Goal: Find specific page/section: Find specific page/section

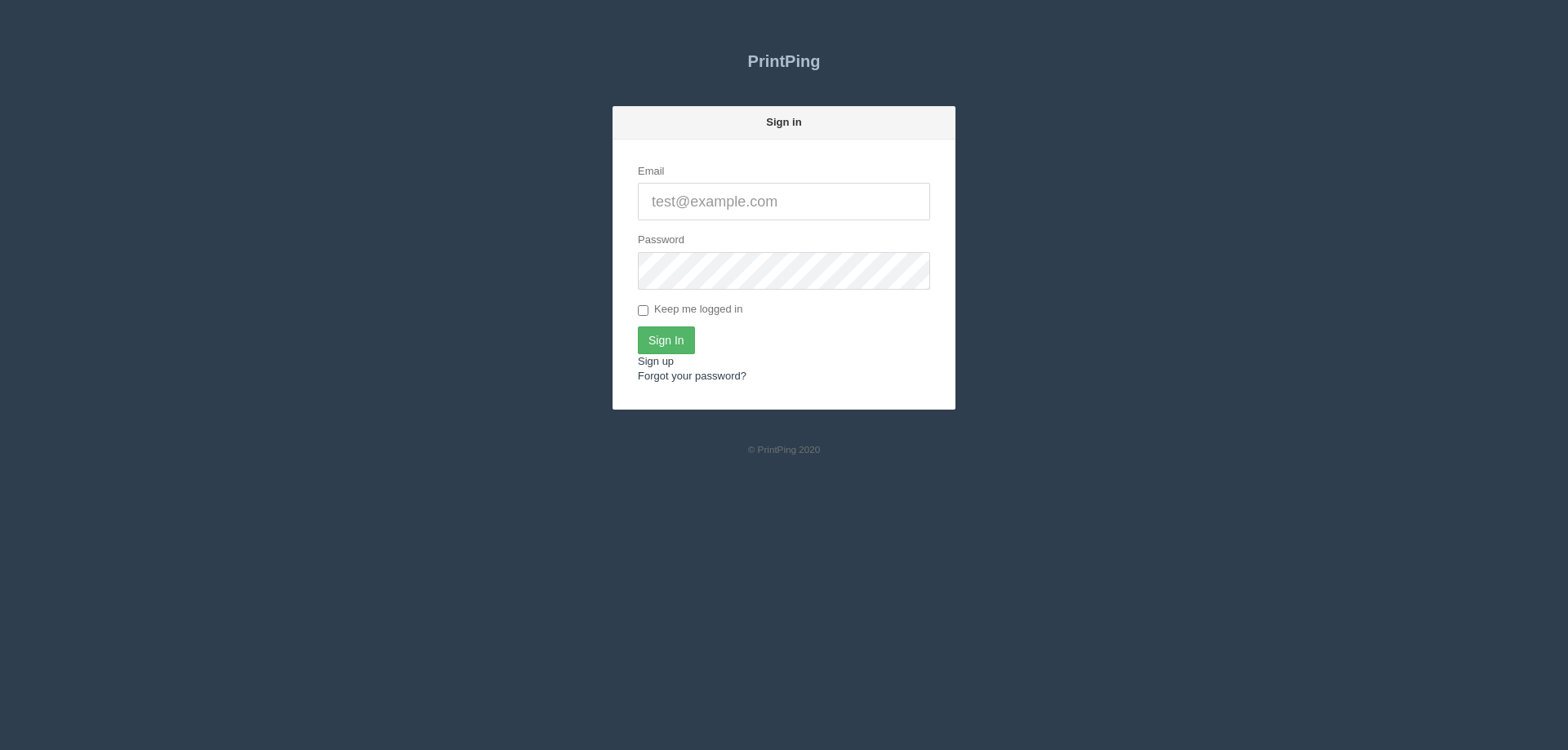
type input "[EMAIL_ADDRESS][DOMAIN_NAME]"
click at [668, 344] on input "Sign In" at bounding box center [665, 340] width 57 height 28
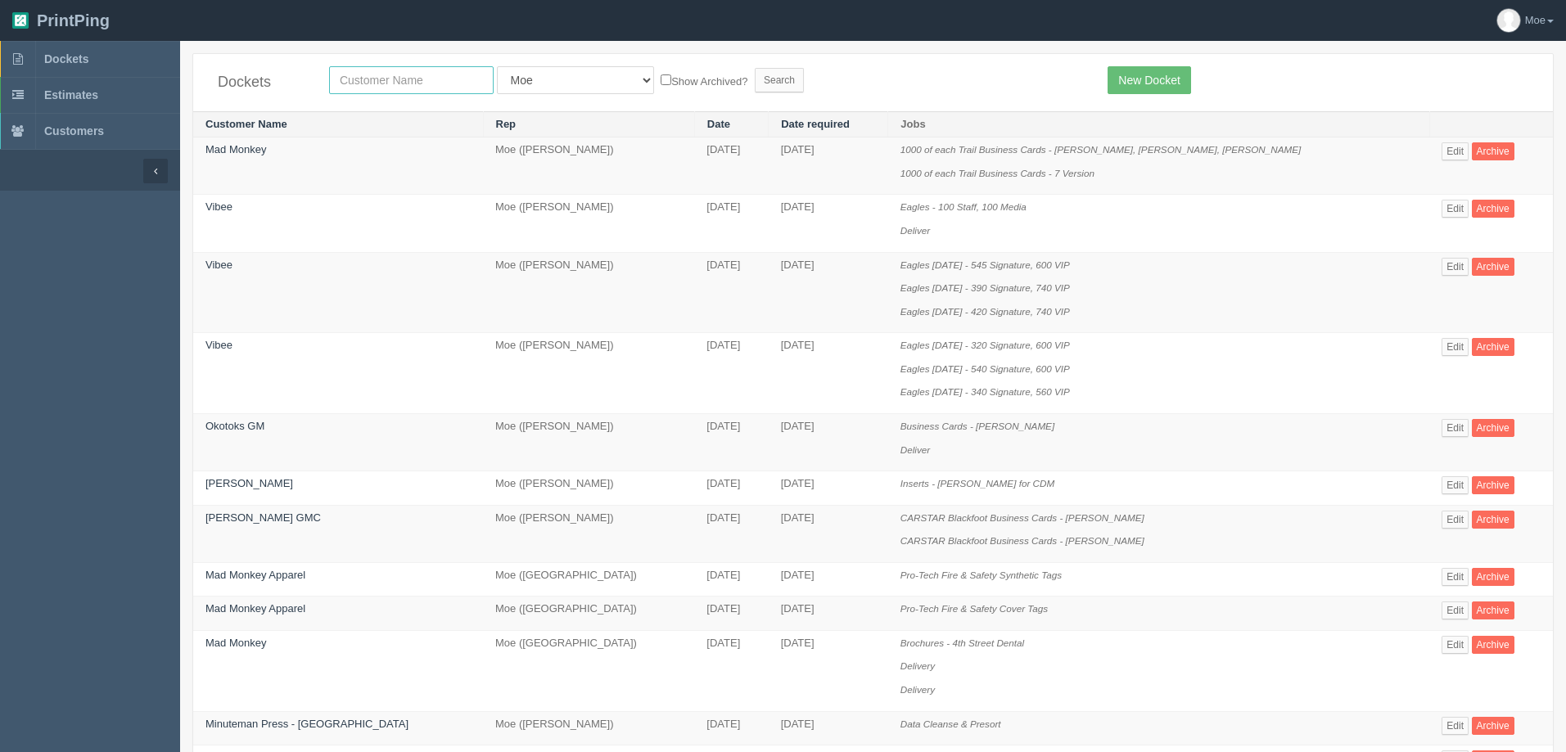
click at [447, 82] on input "text" at bounding box center [411, 80] width 165 height 28
type input "market"
click at [755, 84] on input "Search" at bounding box center [779, 80] width 49 height 25
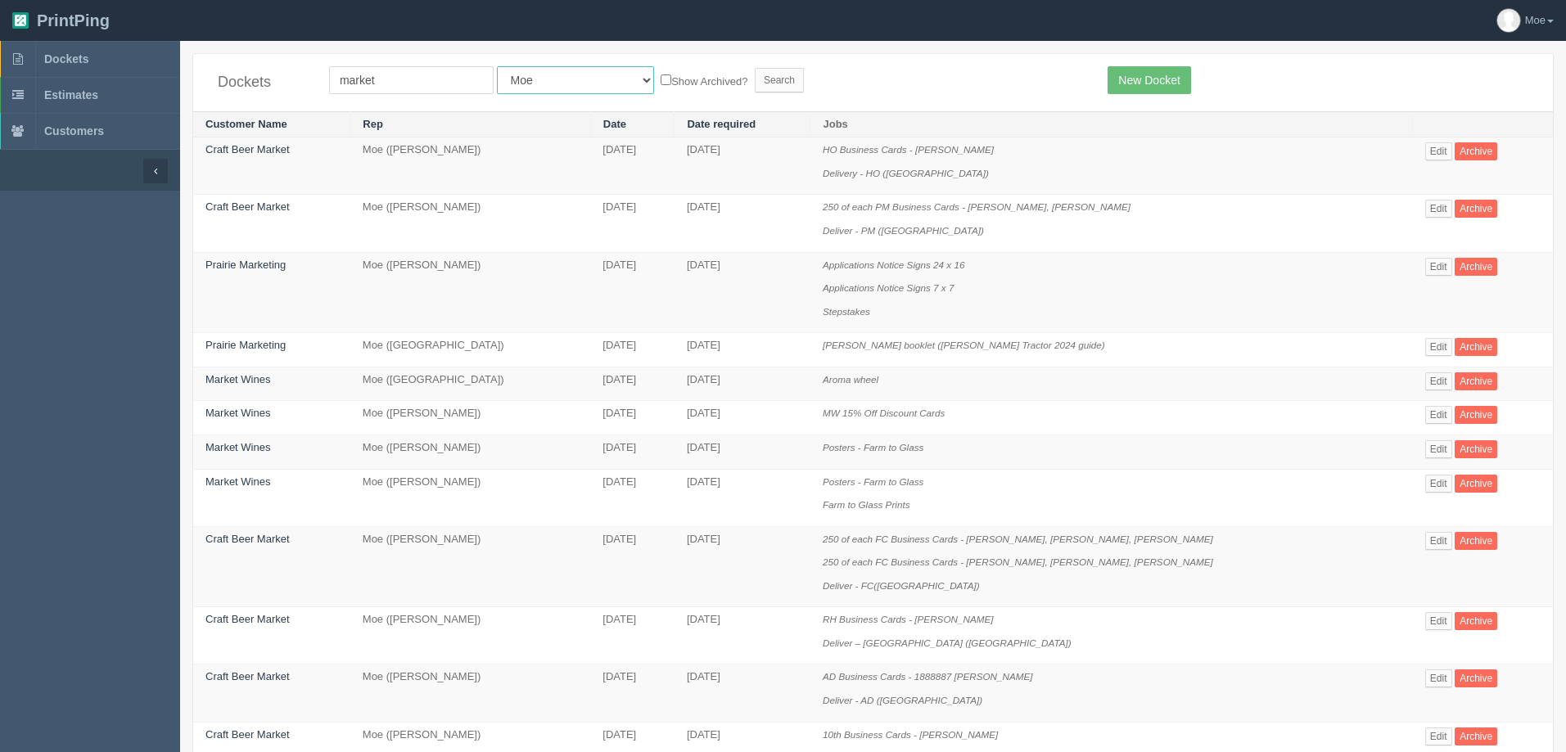
drag, startPoint x: 530, startPoint y: 78, endPoint x: 530, endPoint y: 87, distance: 9.0
click at [530, 78] on select "All Users [PERSON_NAME] Test 1 [PERSON_NAME] [PERSON_NAME] [PERSON_NAME] France…" at bounding box center [575, 80] width 157 height 28
select select
click at [497, 66] on select "All Users [PERSON_NAME] Test 1 [PERSON_NAME] [PERSON_NAME] [PERSON_NAME] France…" at bounding box center [575, 80] width 157 height 28
click at [755, 78] on input "Search" at bounding box center [779, 80] width 49 height 25
